Goal: Information Seeking & Learning: Learn about a topic

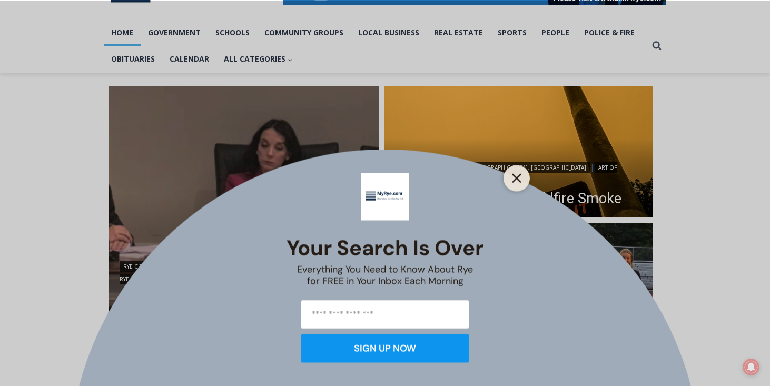
click at [510, 184] on button "Close" at bounding box center [516, 178] width 15 height 15
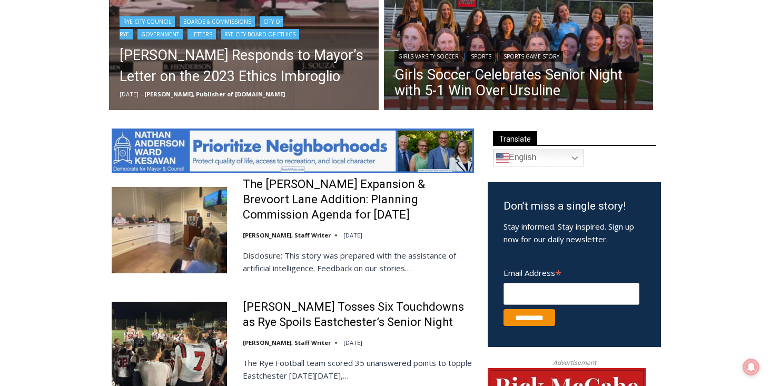
scroll to position [483, 0]
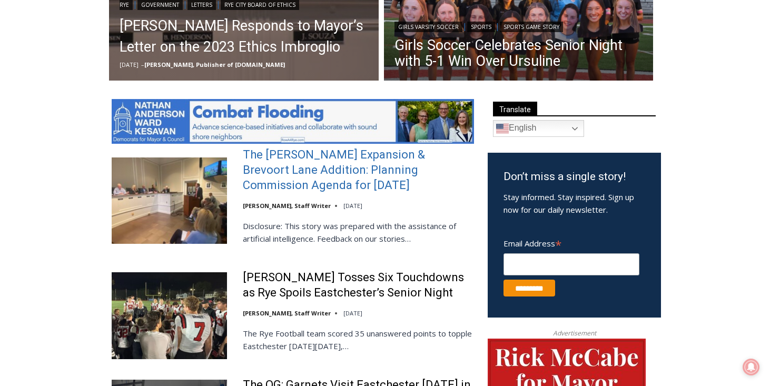
click at [320, 167] on link "The [PERSON_NAME] Expansion & Brevoort Lane Addition: Planning Commission Agend…" at bounding box center [358, 169] width 231 height 45
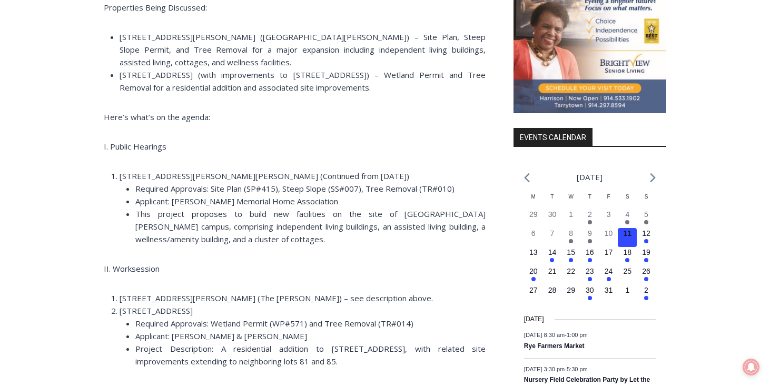
scroll to position [781, 0]
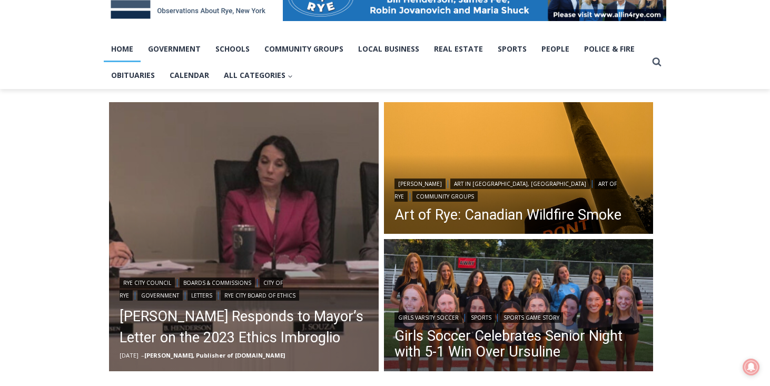
scroll to position [264, 0]
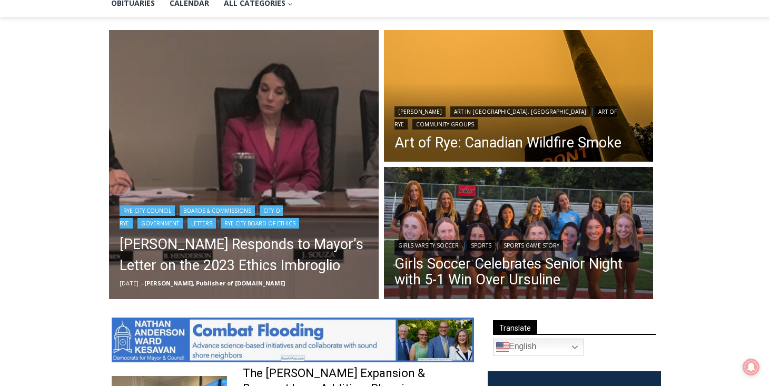
click at [188, 177] on img "Read More Henderson Responds to Mayor’s Letter on the 2023 Ethics Imbroglio" at bounding box center [244, 165] width 270 height 270
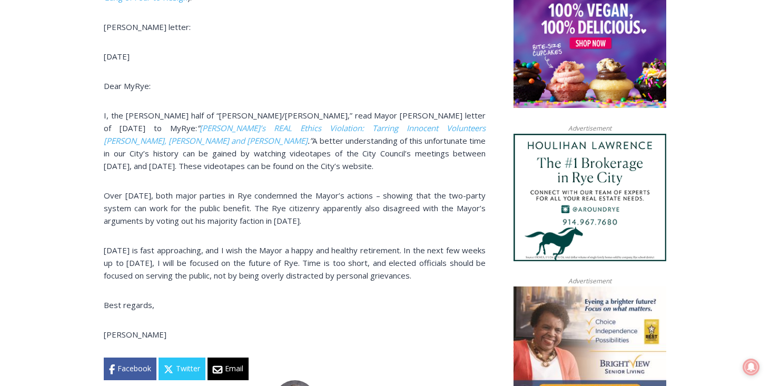
scroll to position [739, 0]
